Goal: Find specific page/section: Find specific page/section

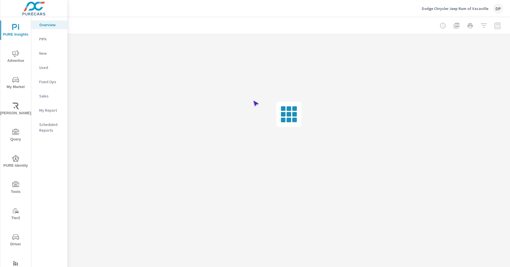
click at [15, 240] on span "Driver" at bounding box center [15, 241] width 27 height 14
